Goal: Information Seeking & Learning: Learn about a topic

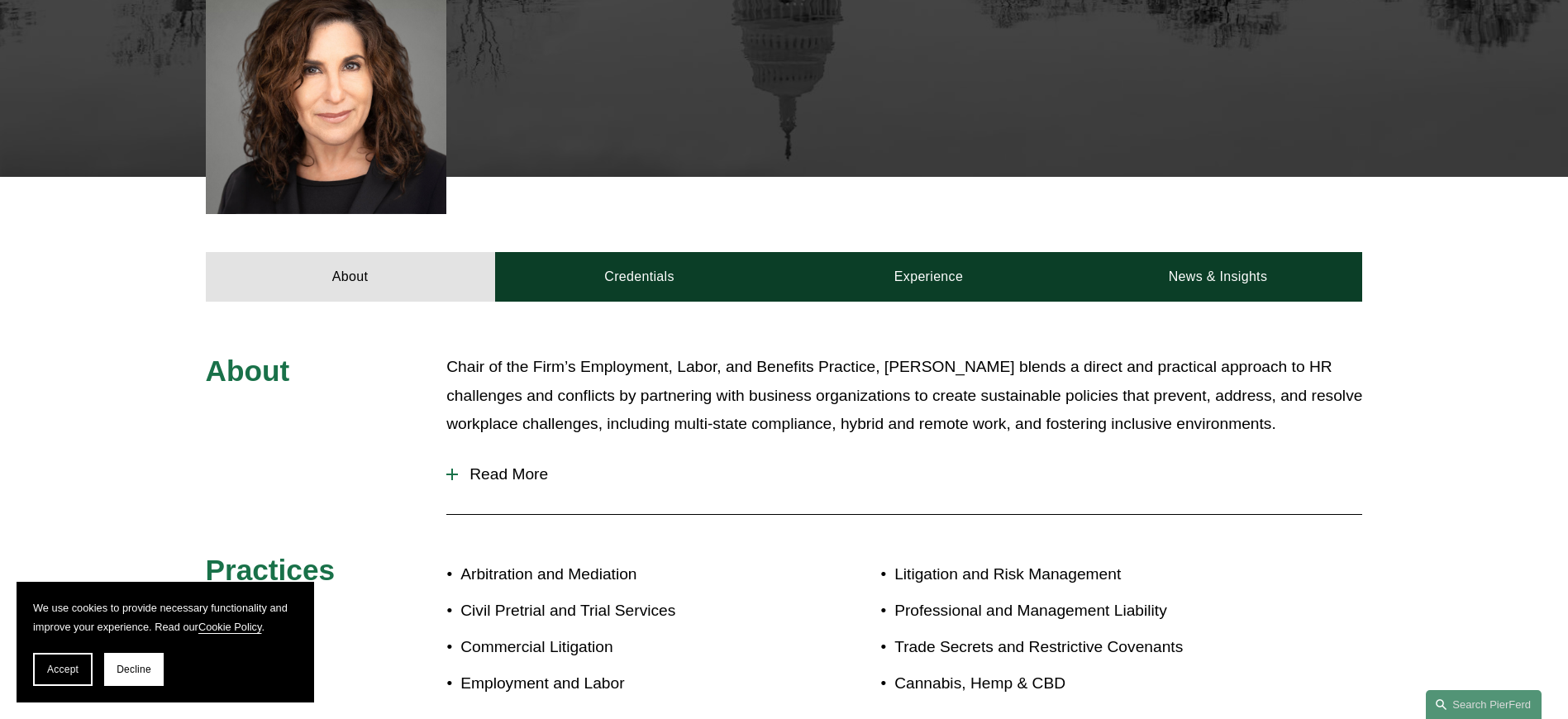
scroll to position [653, 0]
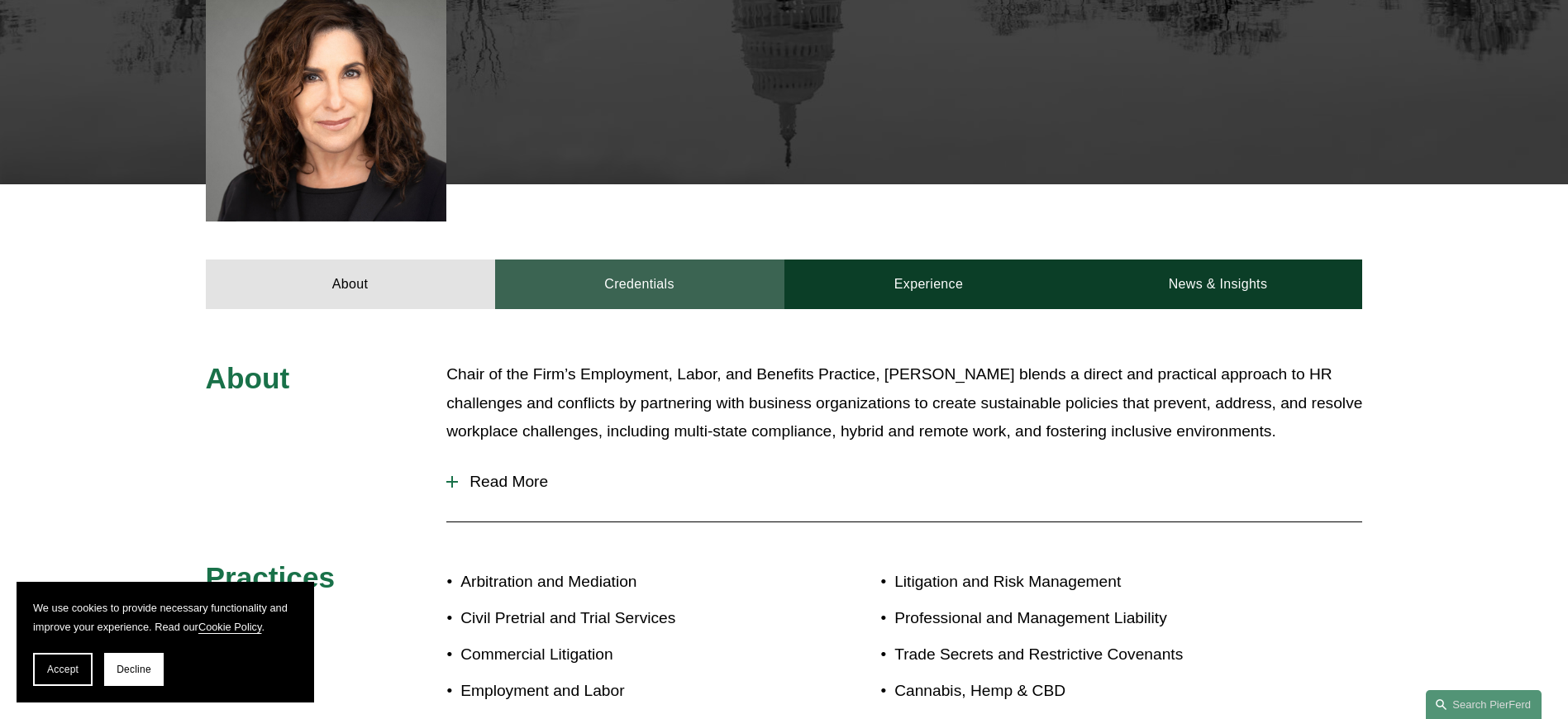
click at [576, 268] on link "Credentials" at bounding box center [640, 284] width 290 height 50
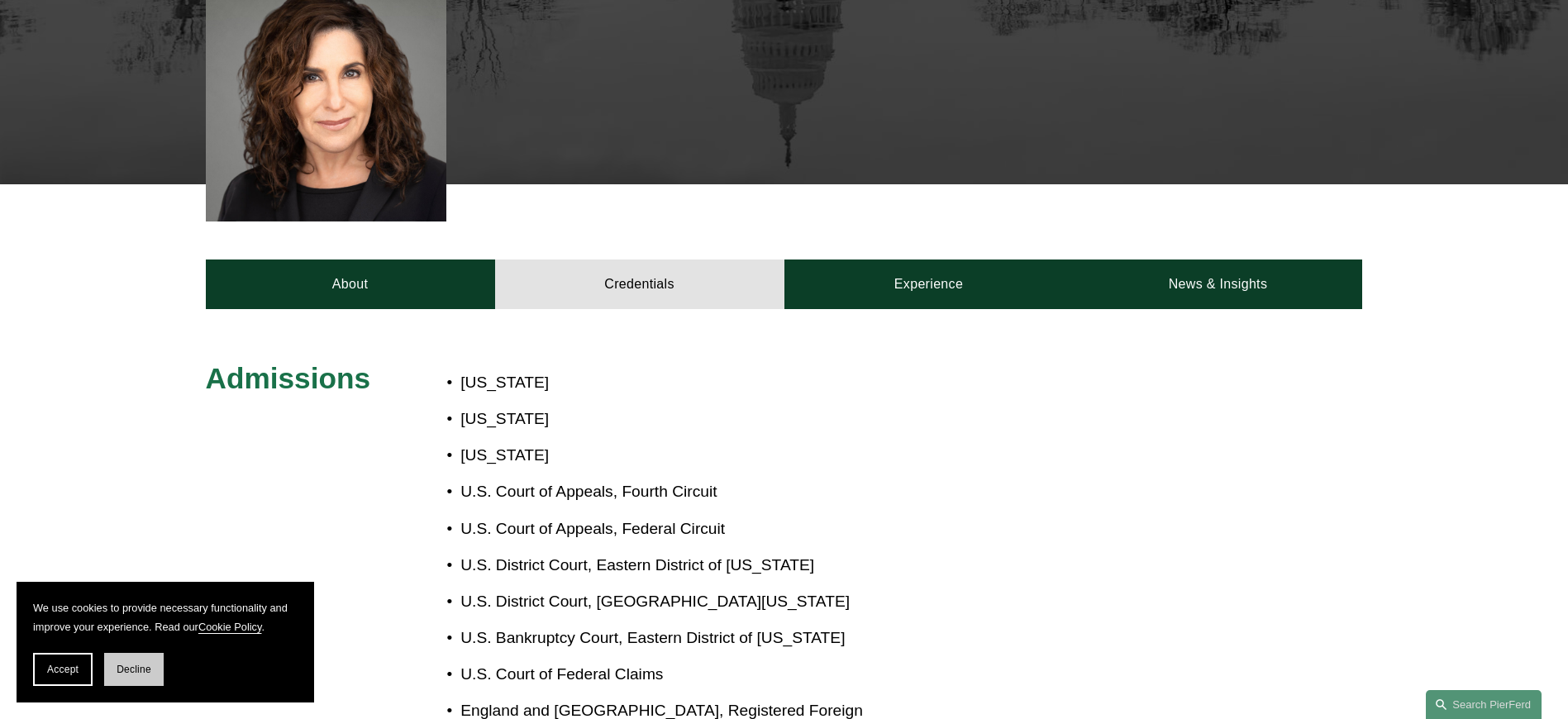
click at [140, 667] on span "Decline" at bounding box center [134, 669] width 35 height 11
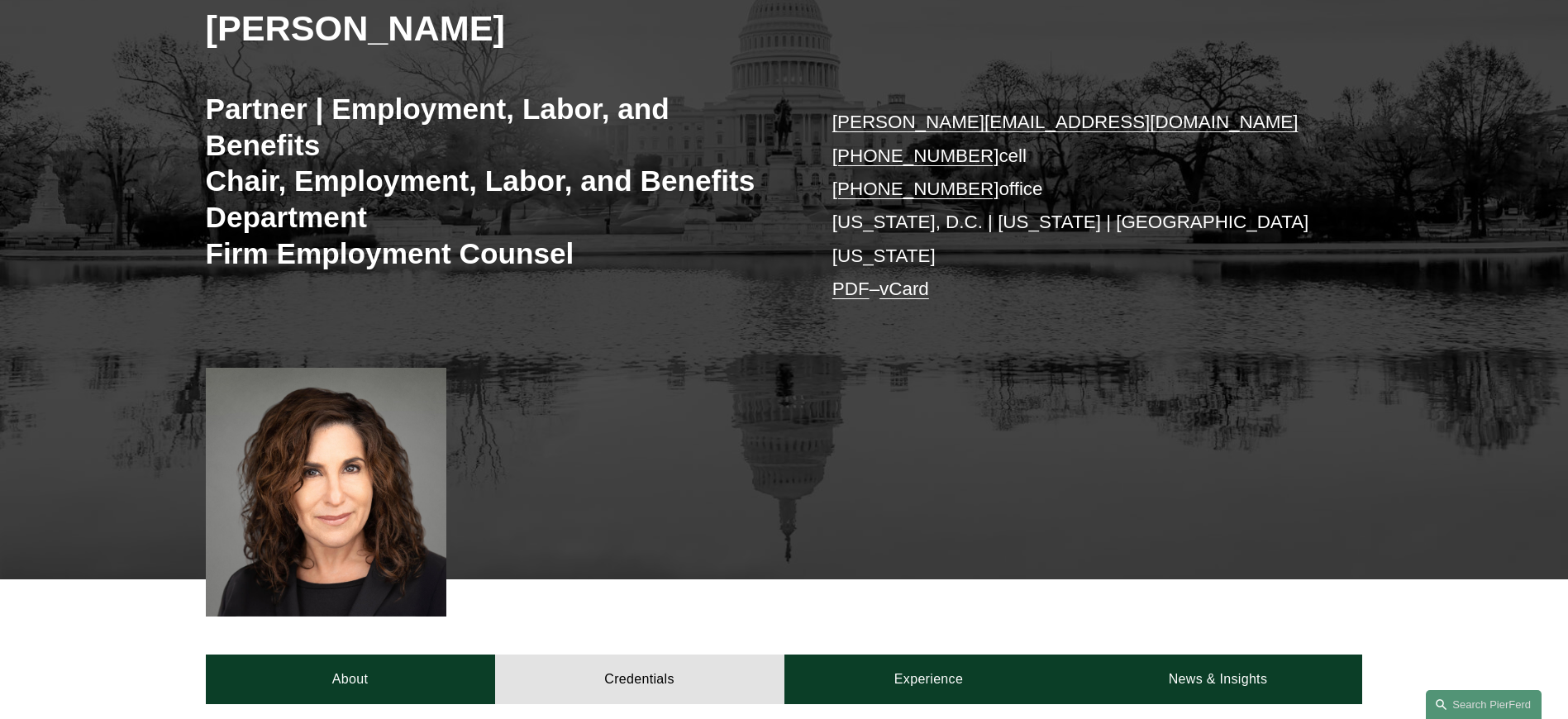
scroll to position [447, 0]
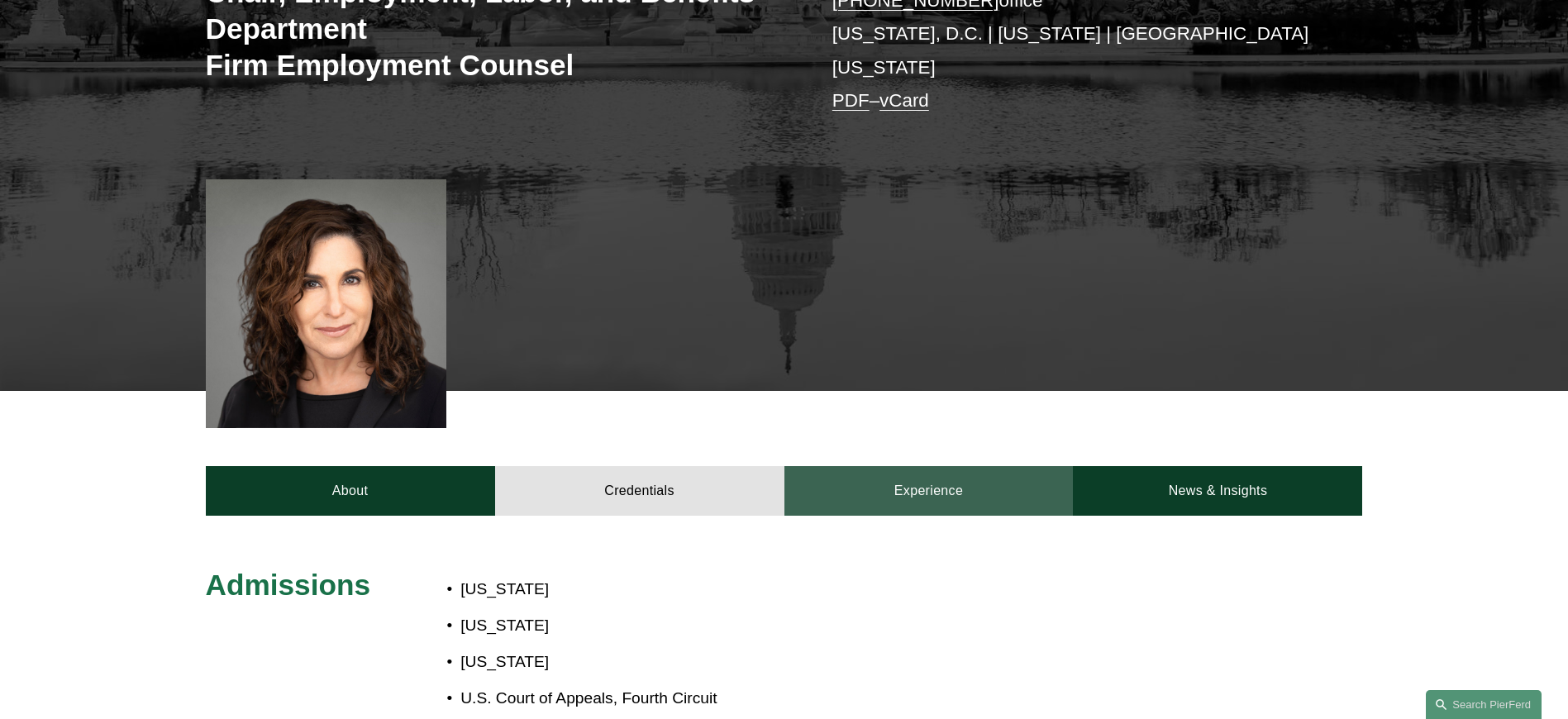
click at [923, 474] on link "Experience" at bounding box center [929, 490] width 290 height 50
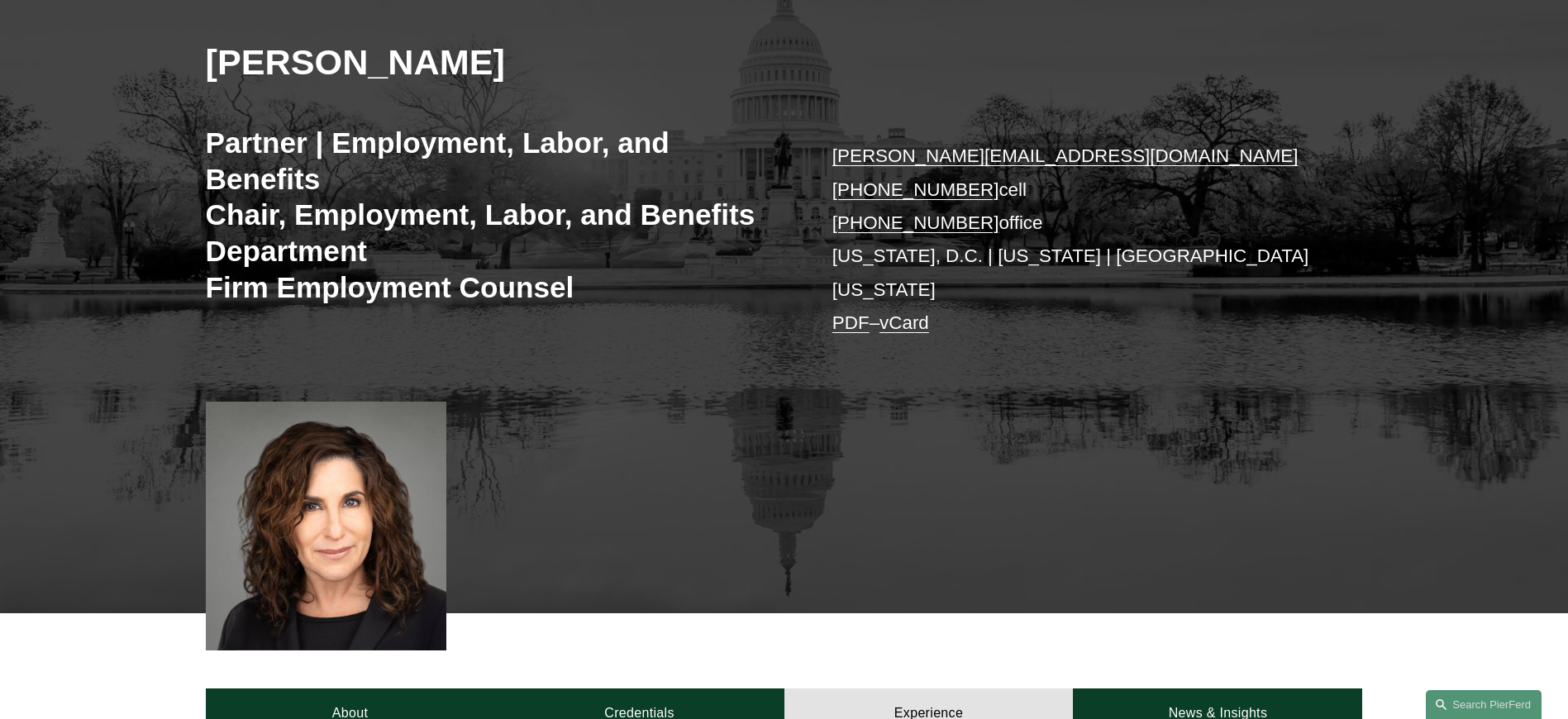
scroll to position [0, 0]
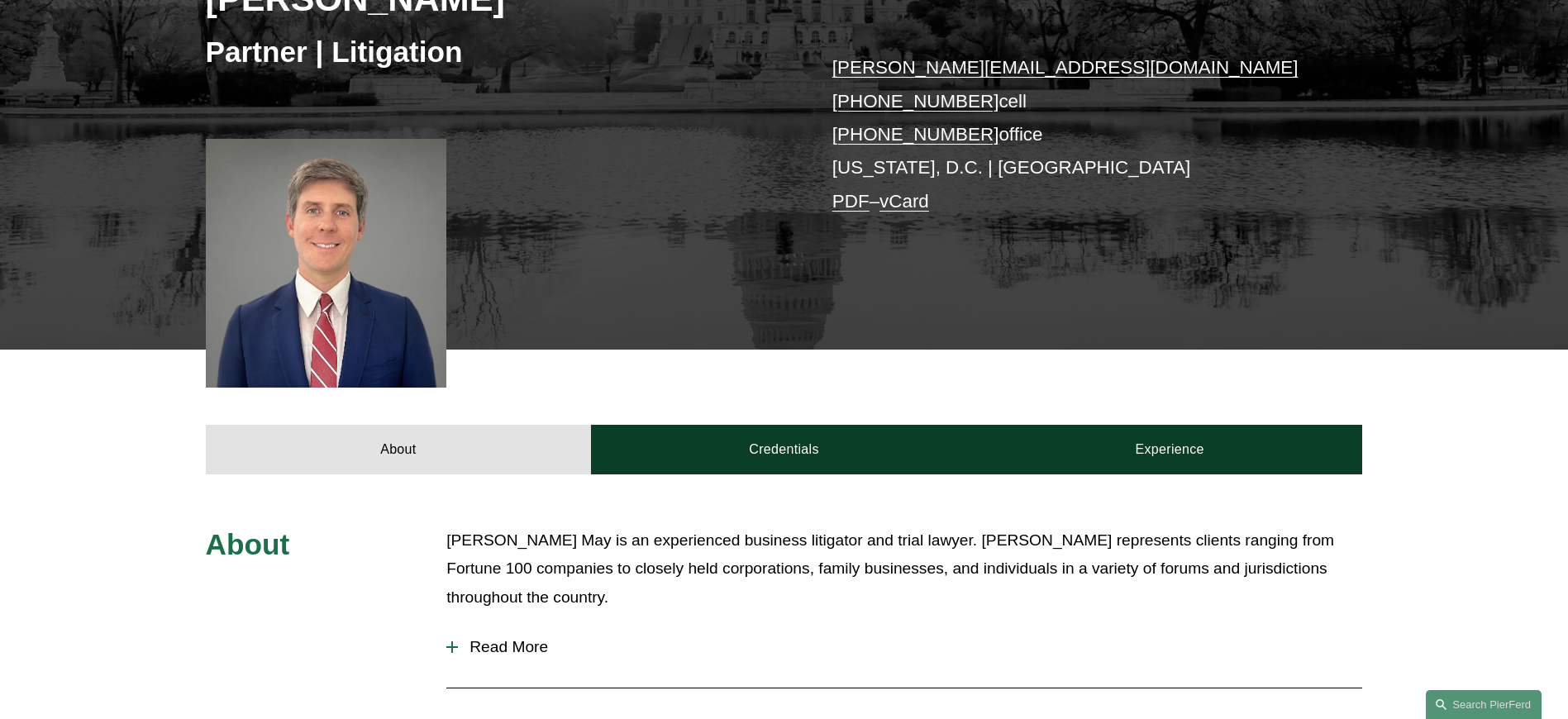
scroll to position [330, 0]
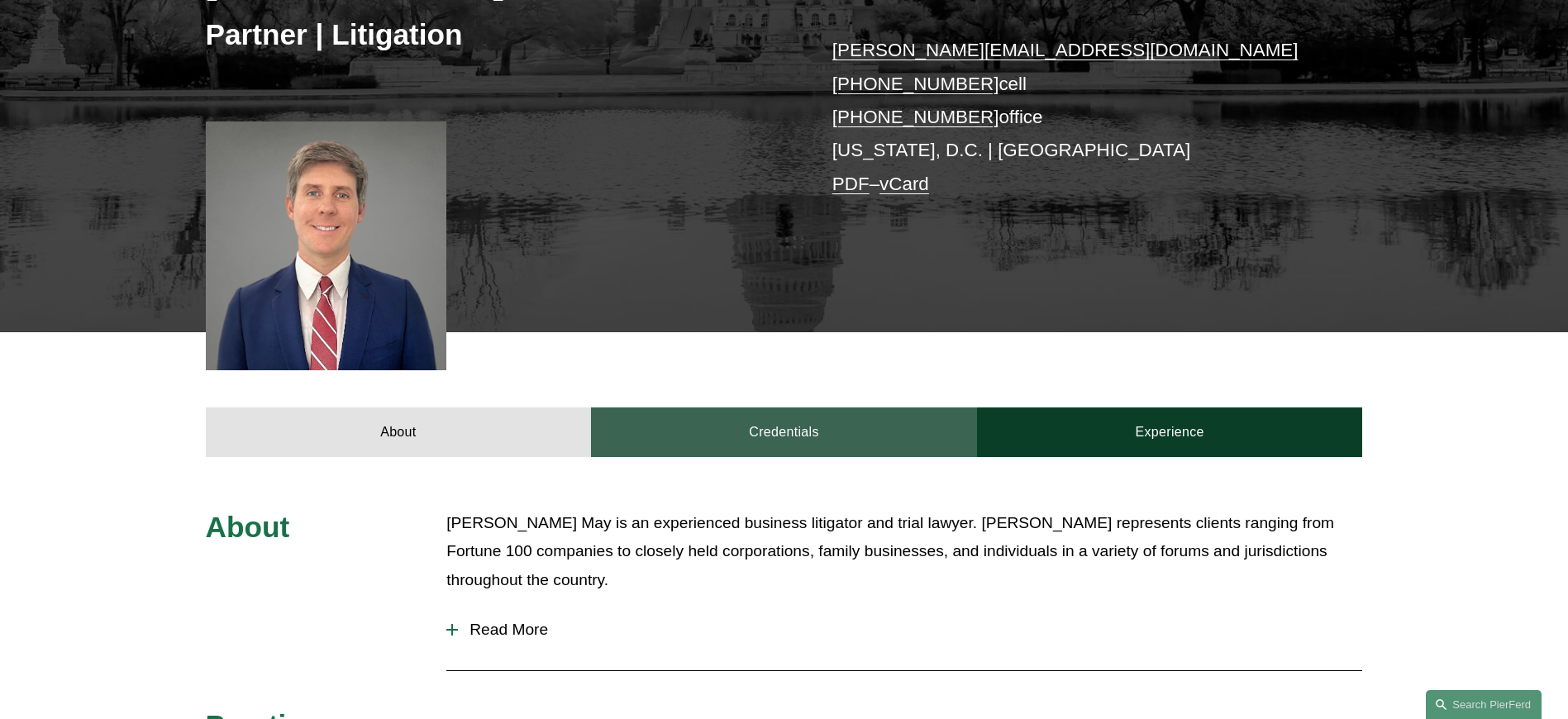
click at [790, 426] on link "Credentials" at bounding box center [784, 432] width 386 height 50
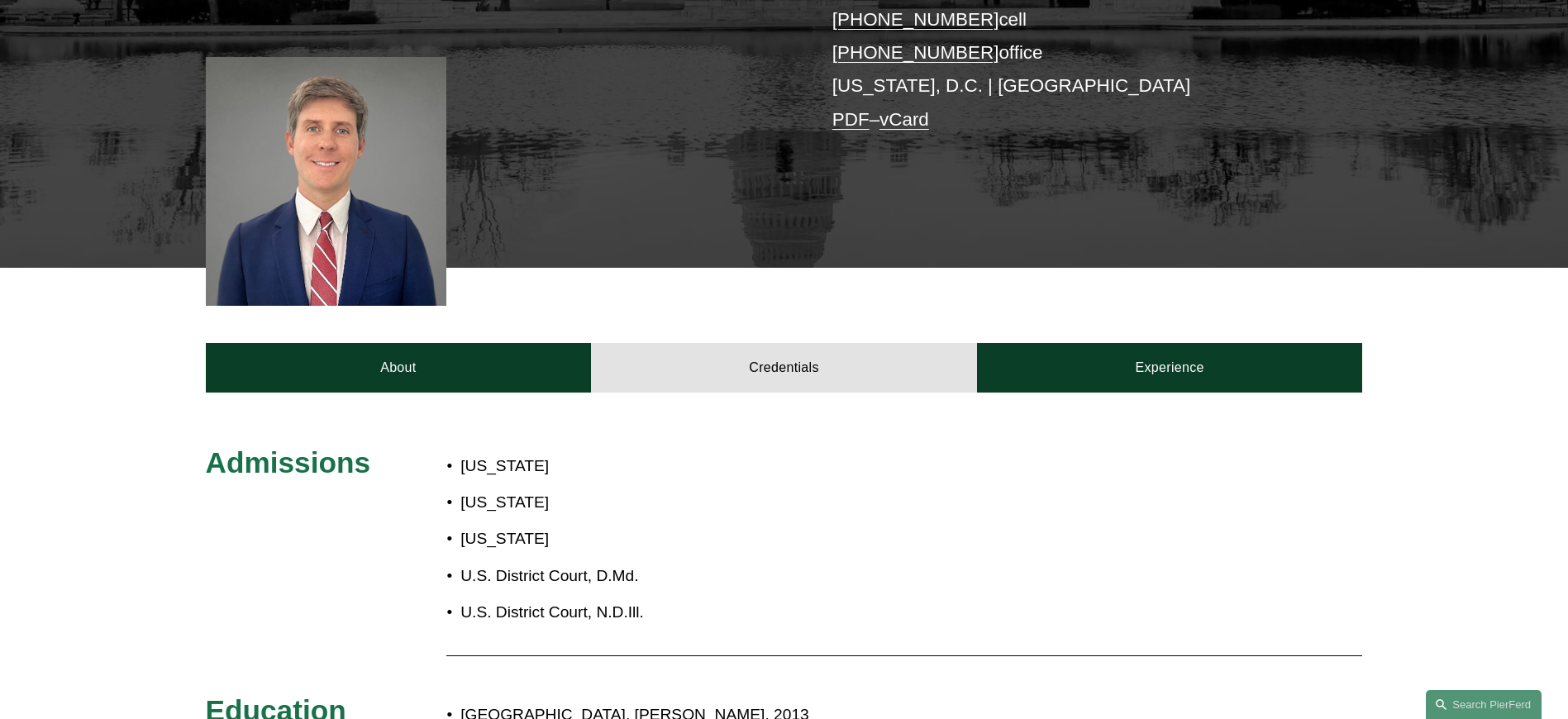
scroll to position [0, 0]
